Goal: Manage account settings

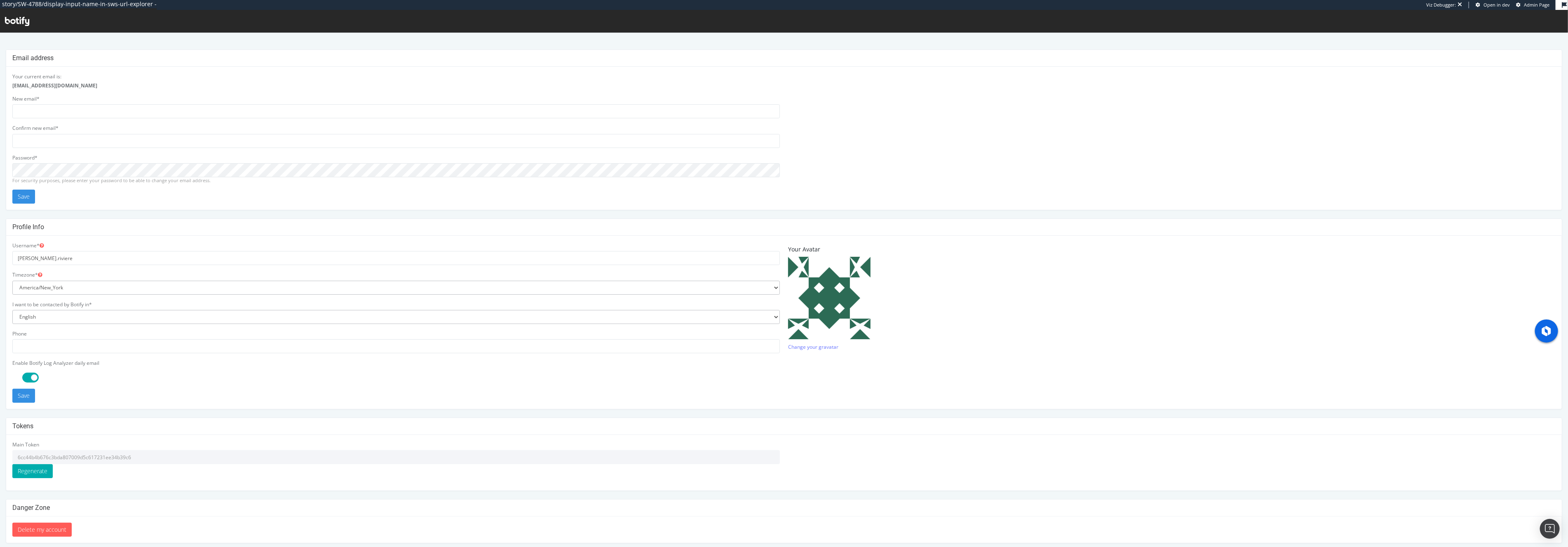
click at [61, 459] on input "6cc44b4b676c3bda807009d5c617231ee34b39c6" at bounding box center [395, 457] width 767 height 14
click at [190, 447] on div "Main Token 6cc44b4b676c3bda807009d5c617231ee34b39c6 Regenerate" at bounding box center [395, 459] width 767 height 37
click at [86, 458] on input "6cc44b4b676c3bda807009d5c617231ee34b39c6" at bounding box center [395, 457] width 767 height 14
click at [86, 455] on input "6cc44b4b676c3bda807009d5c617231ee34b39c6" at bounding box center [395, 457] width 767 height 14
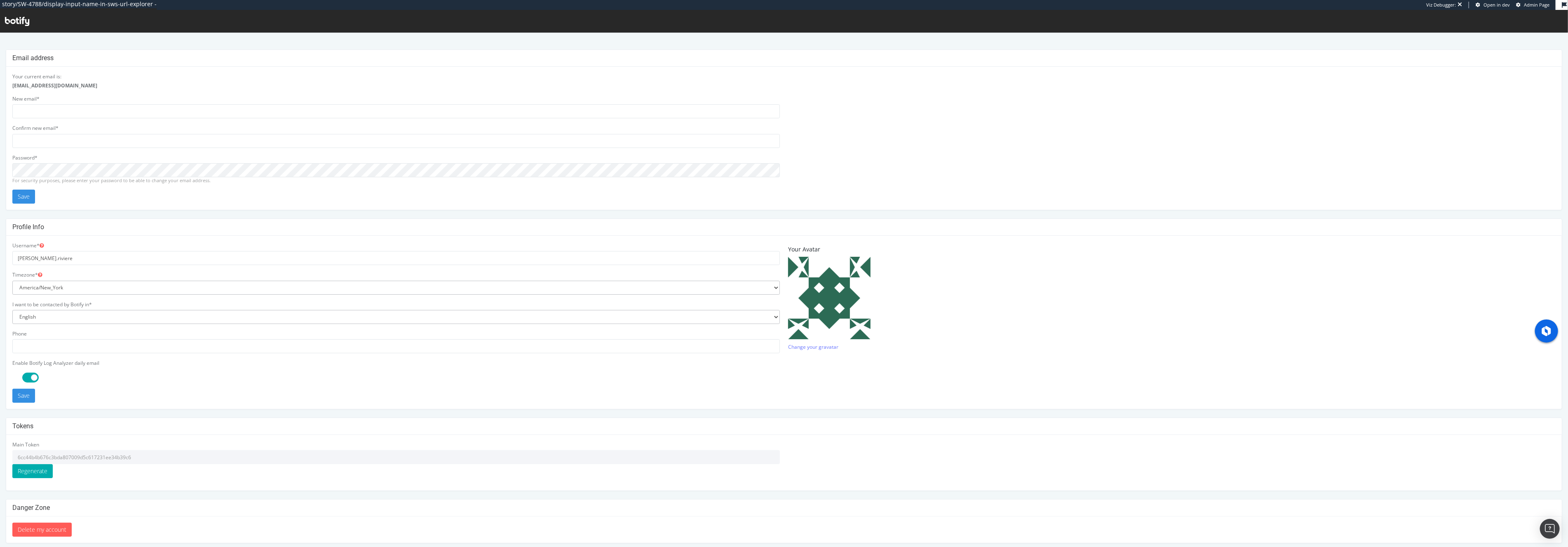
click at [86, 455] on input "6cc44b4b676c3bda807009d5c617231ee34b39c6" at bounding box center [395, 457] width 767 height 14
